Goal: Task Accomplishment & Management: Manage account settings

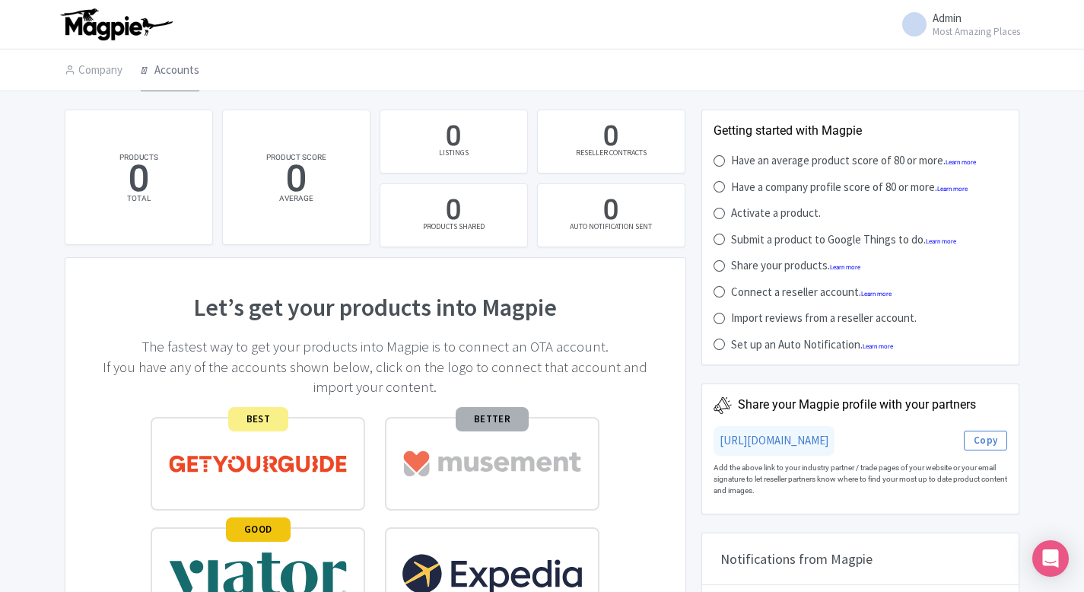
click at [198, 68] on link "Accounts" at bounding box center [170, 70] width 59 height 43
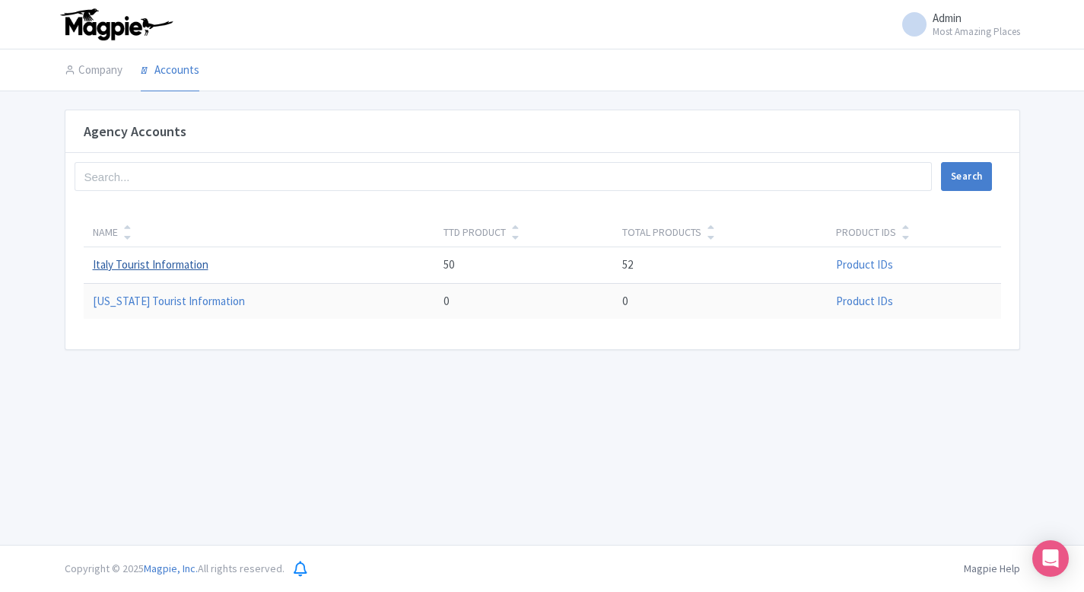
click at [151, 271] on link "Italy Tourist Information" at bounding box center [151, 264] width 116 height 14
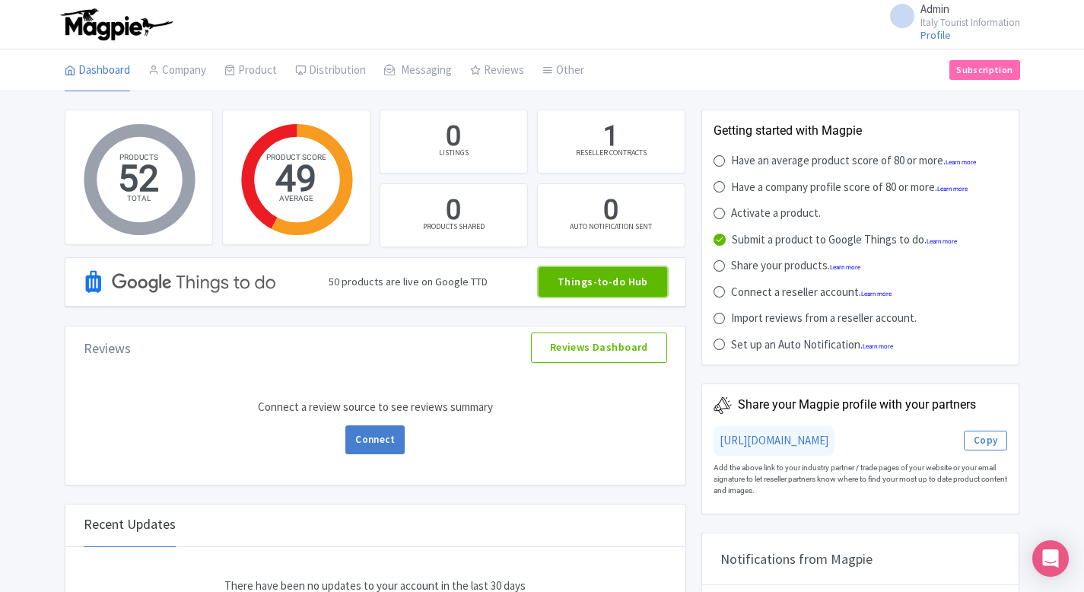
click at [572, 279] on link "Things-to-do Hub" at bounding box center [602, 282] width 129 height 30
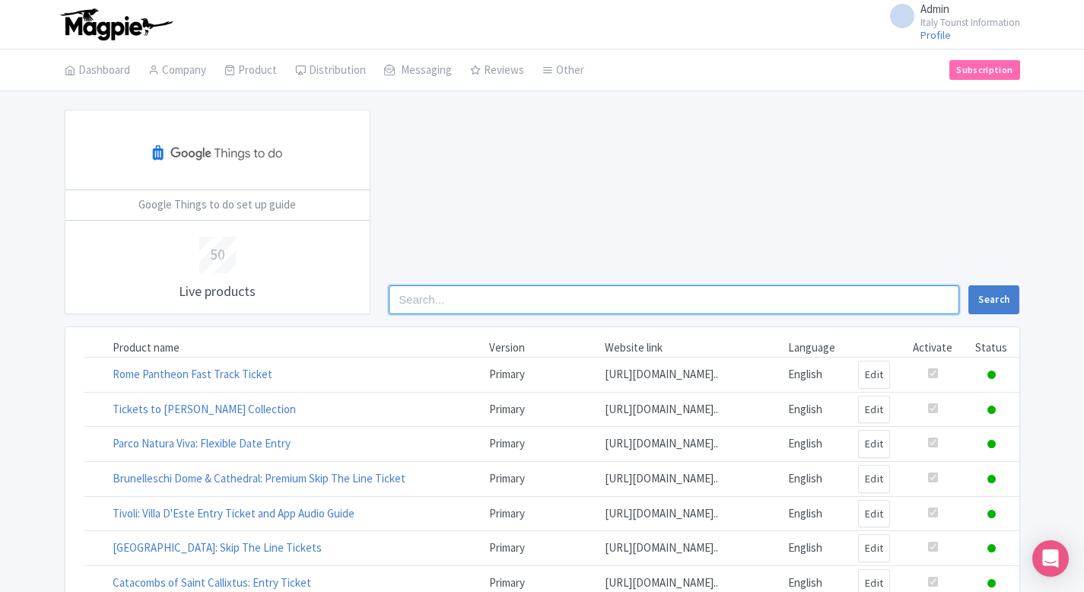
click at [454, 295] on input "search" at bounding box center [674, 299] width 570 height 29
type input "a"
type input "mark"
click at [968, 285] on button "Search" at bounding box center [993, 299] width 51 height 29
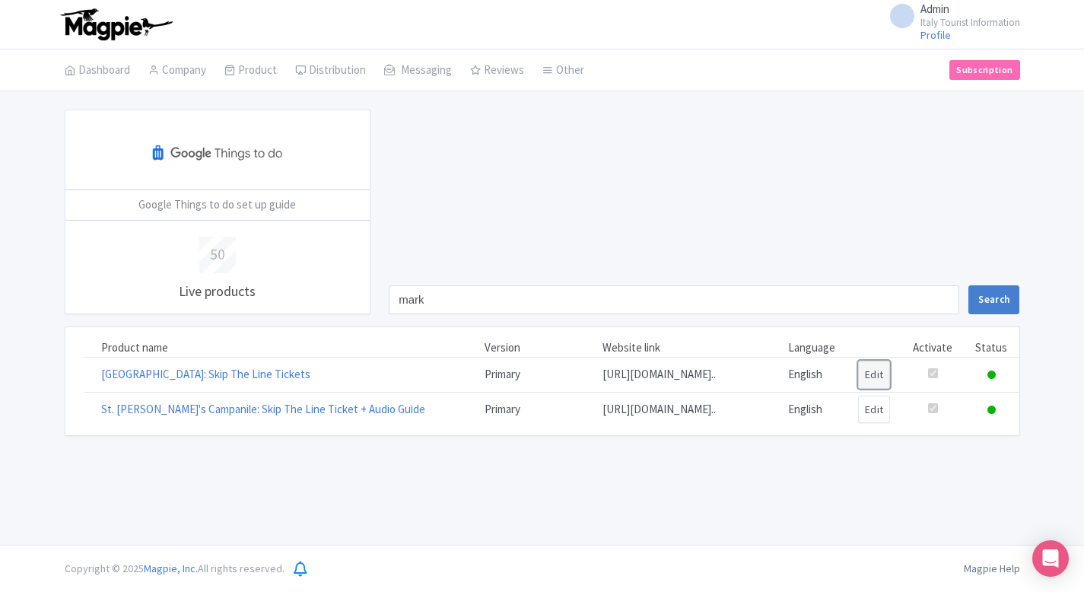
click at [875, 385] on link "Edit" at bounding box center [874, 374] width 33 height 28
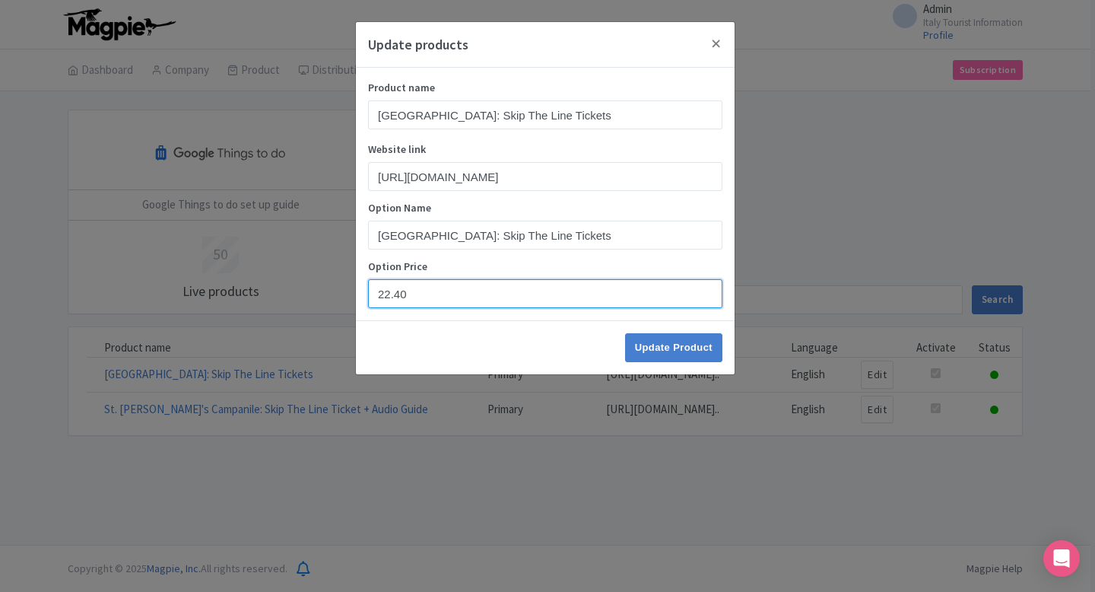
click at [387, 294] on input "22.40" at bounding box center [545, 293] width 354 height 29
type input "24.90"
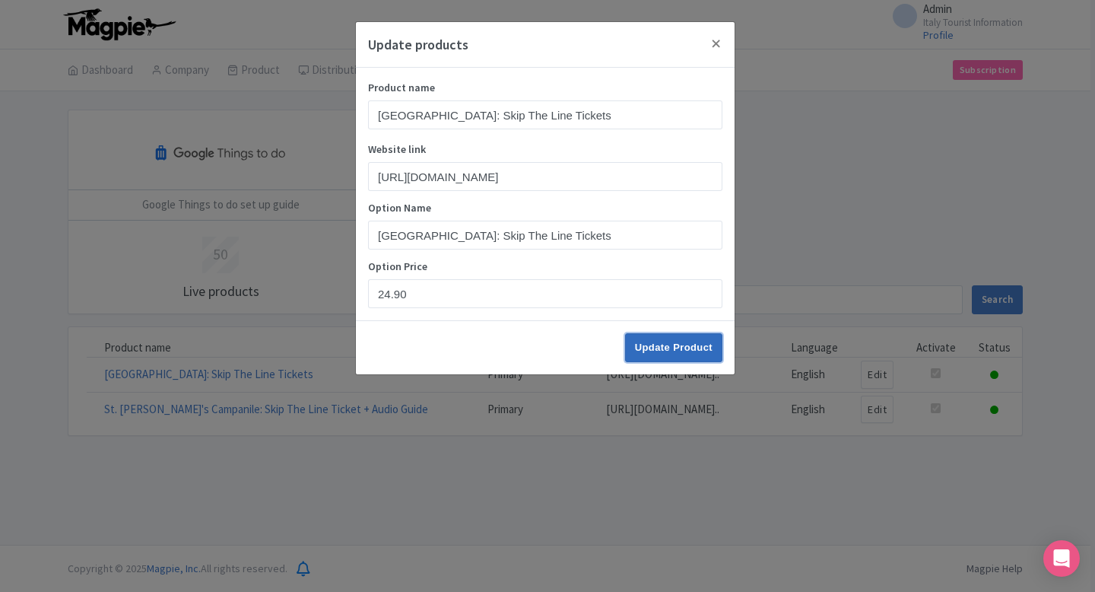
click at [665, 351] on input "Update Product" at bounding box center [673, 347] width 97 height 29
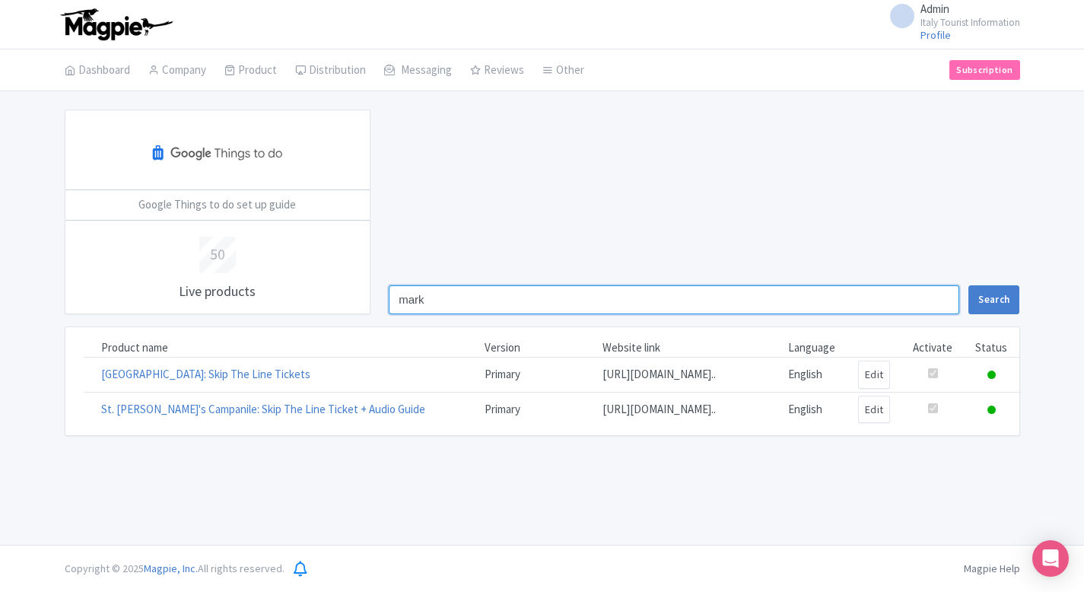
click at [474, 297] on input "mark" at bounding box center [674, 299] width 570 height 29
type input "vati"
click at [968, 285] on button "Search" at bounding box center [993, 299] width 51 height 29
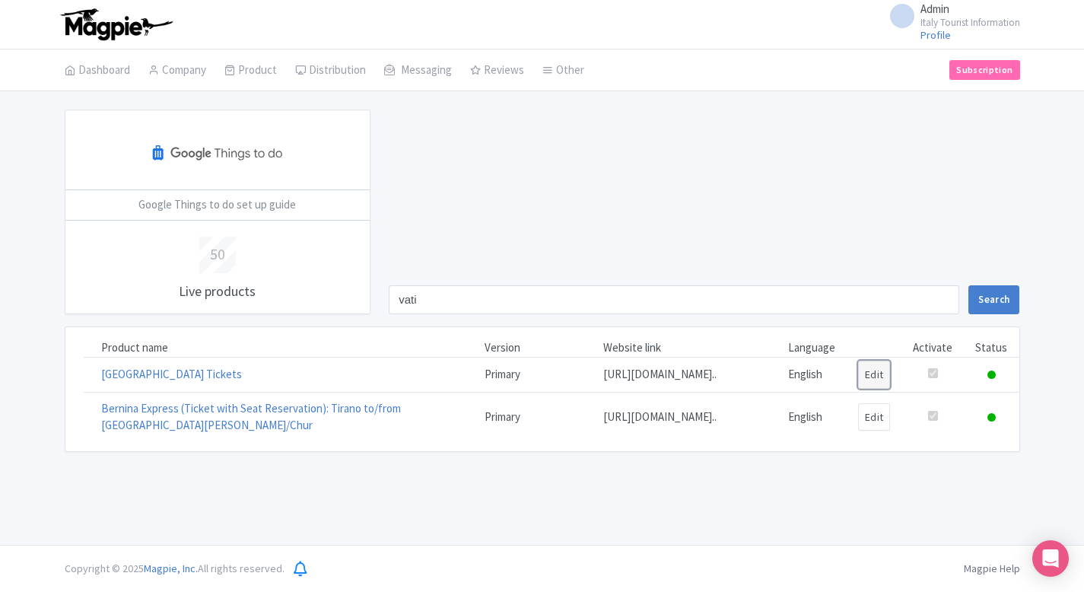
click at [879, 383] on link "Edit" at bounding box center [874, 374] width 33 height 28
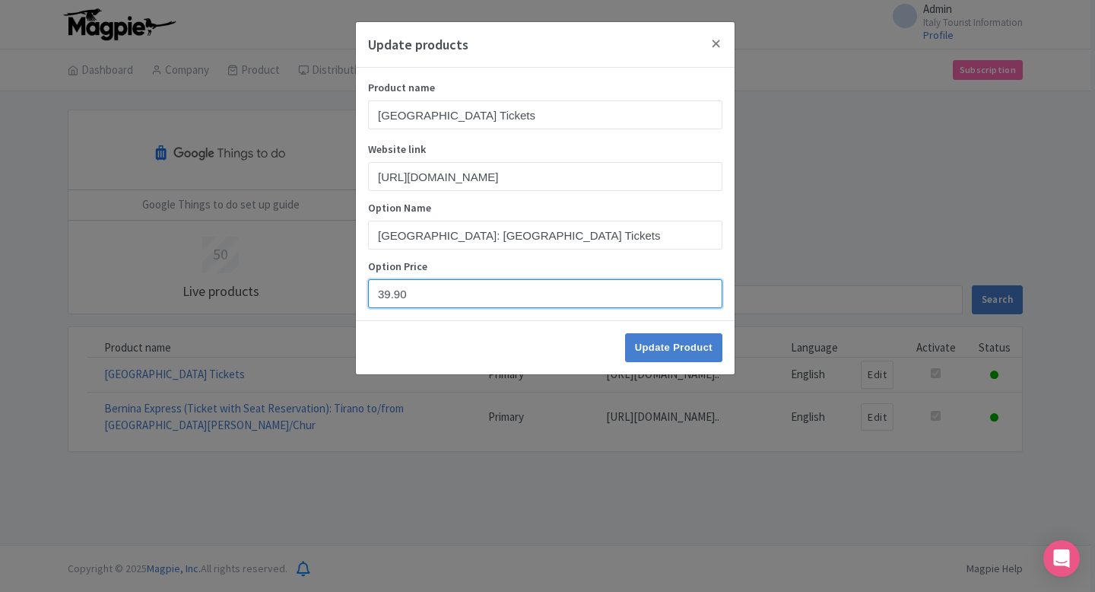
drag, startPoint x: 431, startPoint y: 291, endPoint x: 328, endPoint y: 291, distance: 103.4
click at [329, 291] on div "Update products Product name Vatican Museums & Sistine Chapel Tickets Website l…" at bounding box center [547, 296] width 1095 height 592
paste input "2"
type input "29.90"
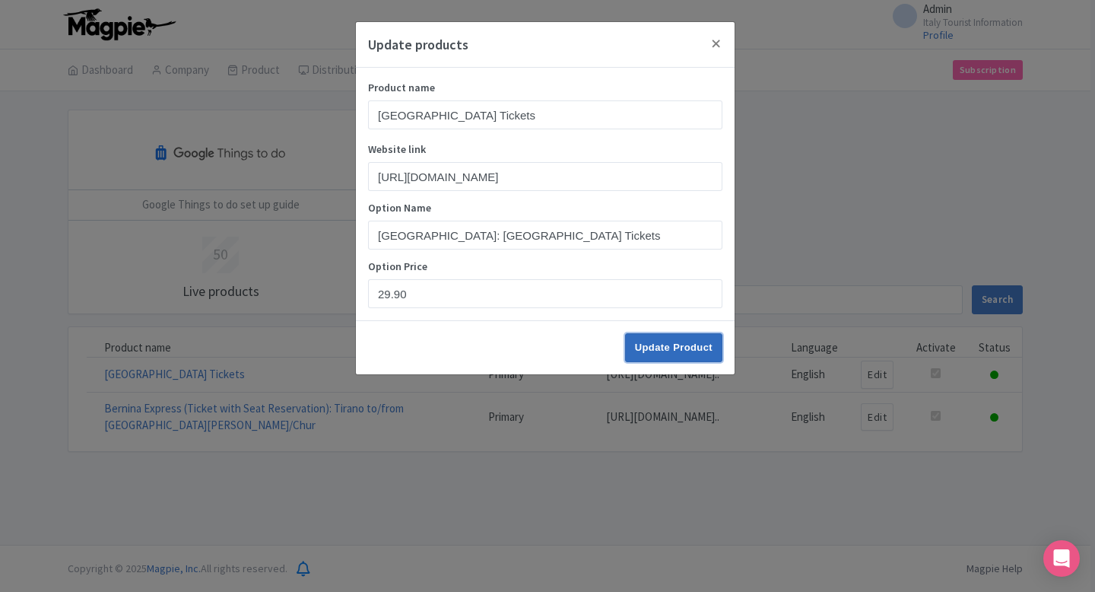
click at [702, 347] on input "Update Product" at bounding box center [673, 347] width 97 height 29
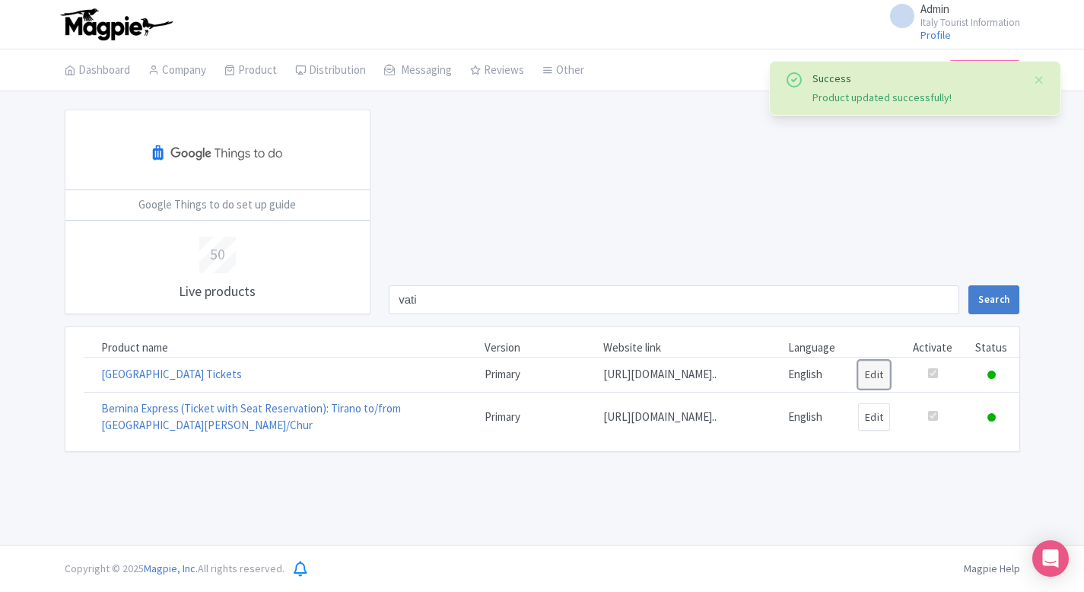
click at [875, 368] on link "Edit" at bounding box center [874, 374] width 33 height 28
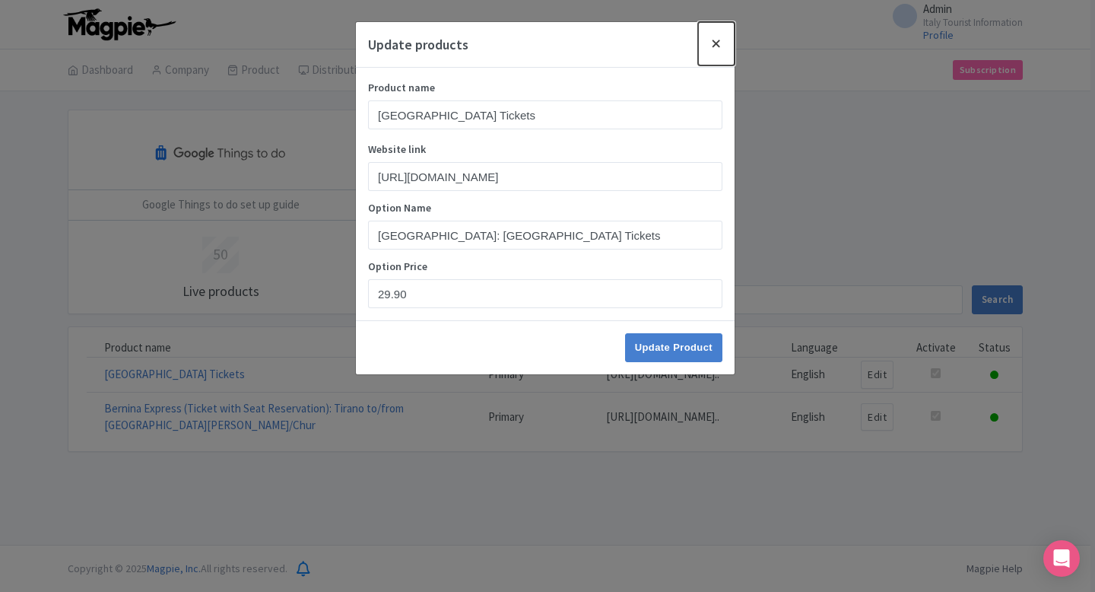
click at [710, 43] on button "Close" at bounding box center [716, 43] width 37 height 43
